Goal: Transaction & Acquisition: Purchase product/service

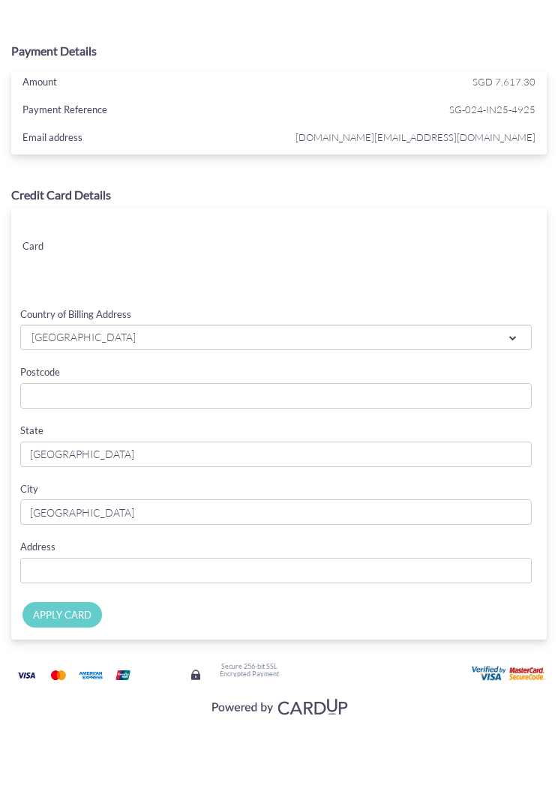
click at [441, 346] on link "[GEOGRAPHIC_DATA]" at bounding box center [275, 337] width 511 height 25
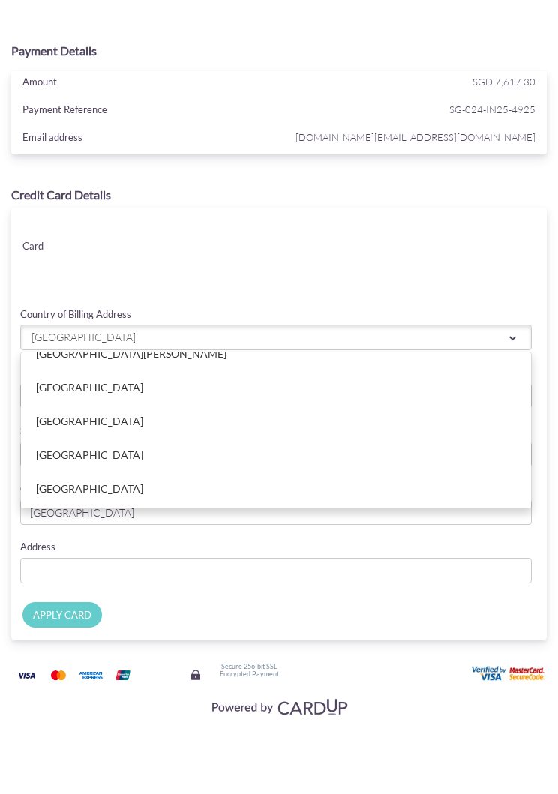
scroll to position [3259, 0]
click at [84, 420] on link "[GEOGRAPHIC_DATA]" at bounding box center [276, 419] width 510 height 33
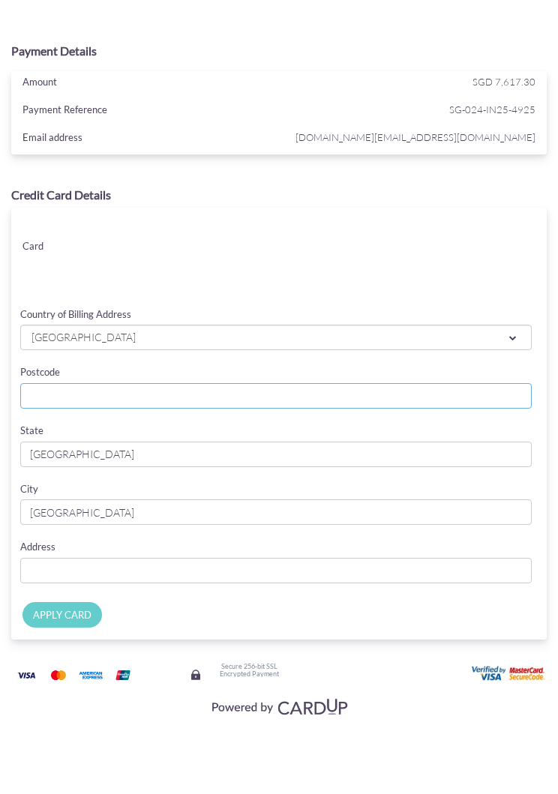
click at [248, 393] on input "Postcode" at bounding box center [275, 395] width 511 height 25
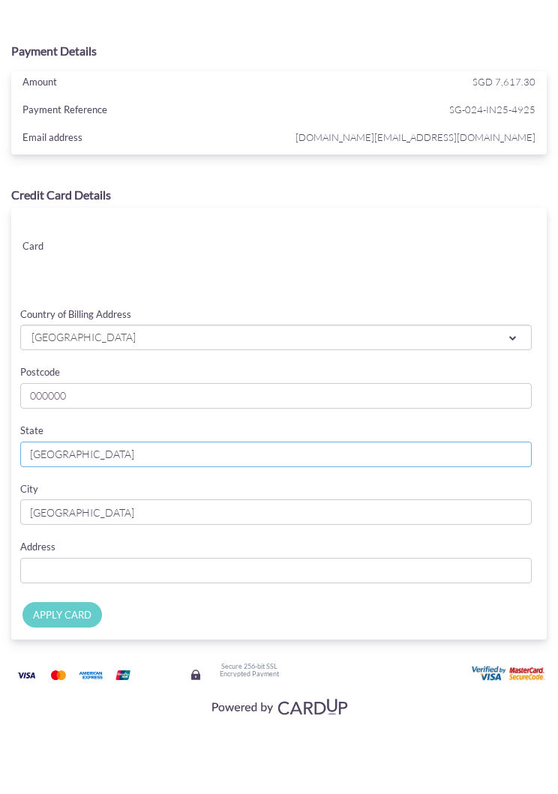
click at [262, 456] on input "[GEOGRAPHIC_DATA]" at bounding box center [275, 453] width 511 height 25
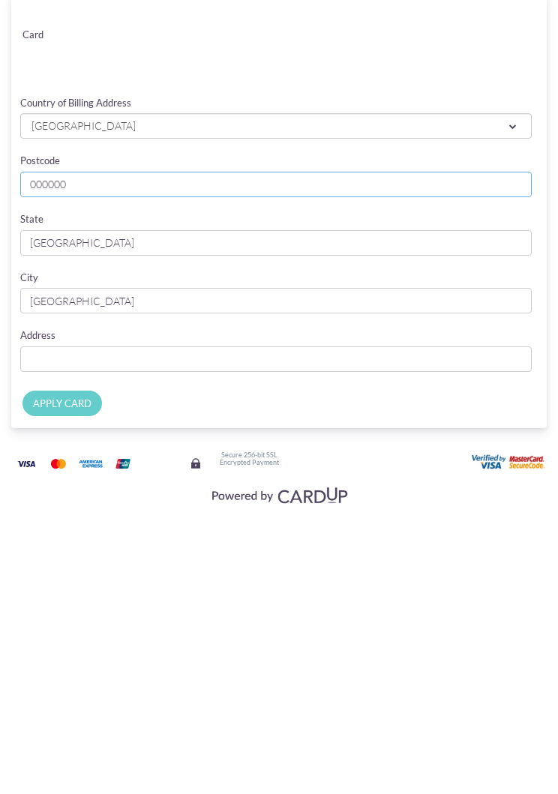
click at [317, 383] on input "000000" at bounding box center [275, 395] width 511 height 25
type input "00000"
click at [174, 441] on input "[GEOGRAPHIC_DATA]" at bounding box center [275, 453] width 511 height 25
type input "S"
type input "[GEOGRAPHIC_DATA]"
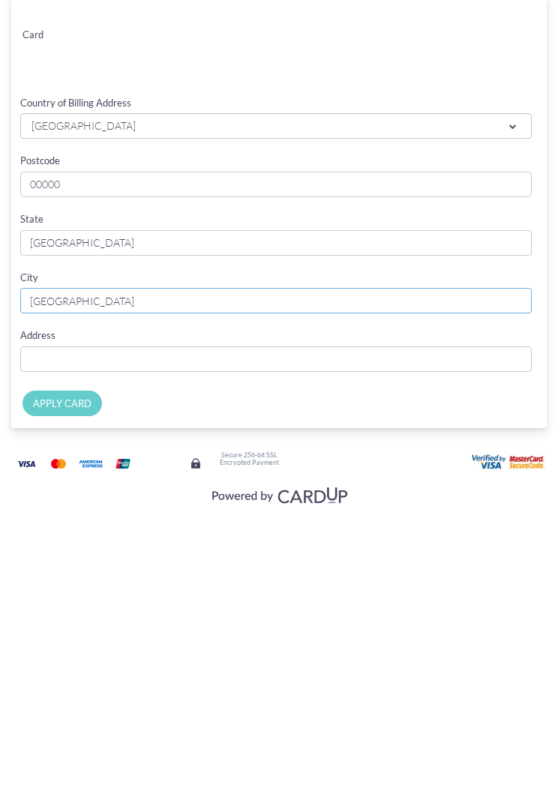
click at [151, 499] on input "[GEOGRAPHIC_DATA]" at bounding box center [275, 511] width 511 height 25
type input "S"
type input "[GEOGRAPHIC_DATA]"
click at [187, 558] on input "Country of Billing Address" at bounding box center [275, 570] width 511 height 25
type input "PO Box 24530 Aberdeen Post Office"
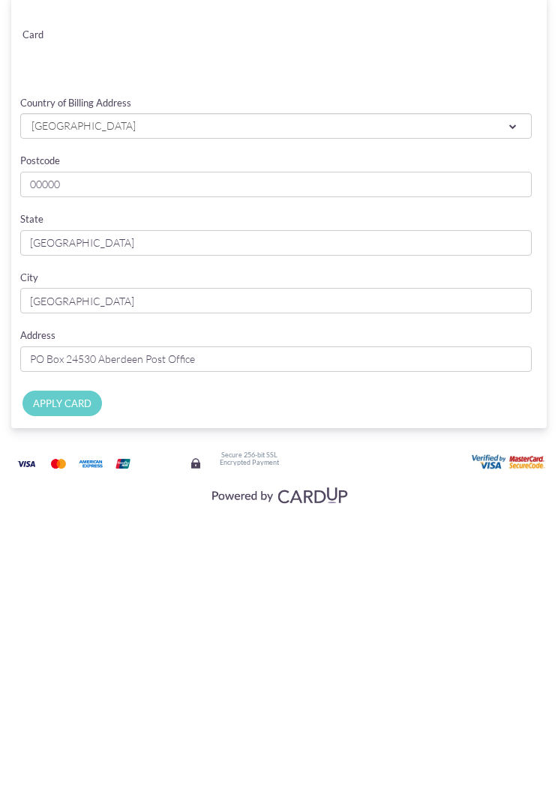
click at [72, 602] on input "APPLY CARD" at bounding box center [61, 615] width 79 height 26
type input "Applying..."
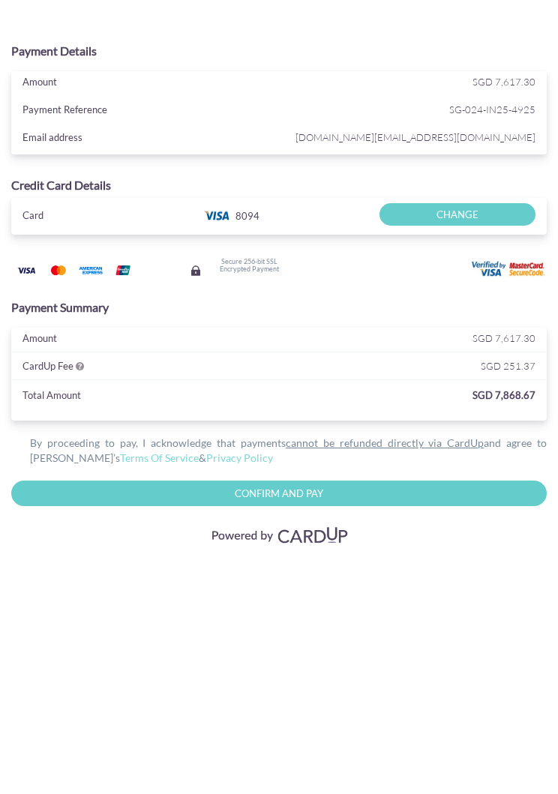
click at [475, 498] on input "Confirm and Pay" at bounding box center [278, 493] width 535 height 26
type input "Please wait..."
